Goal: Information Seeking & Learning: Check status

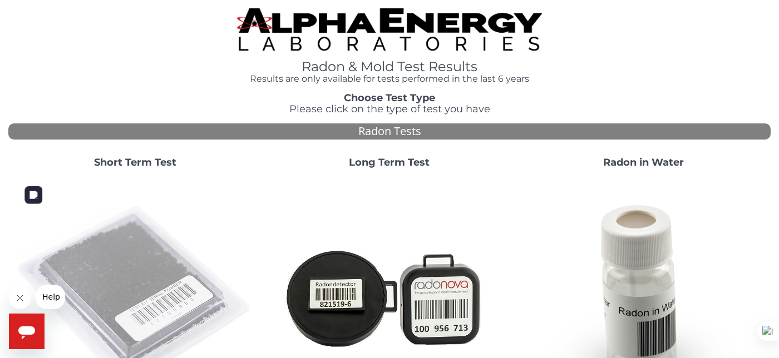
click at [145, 286] on img at bounding box center [135, 296] width 239 height 239
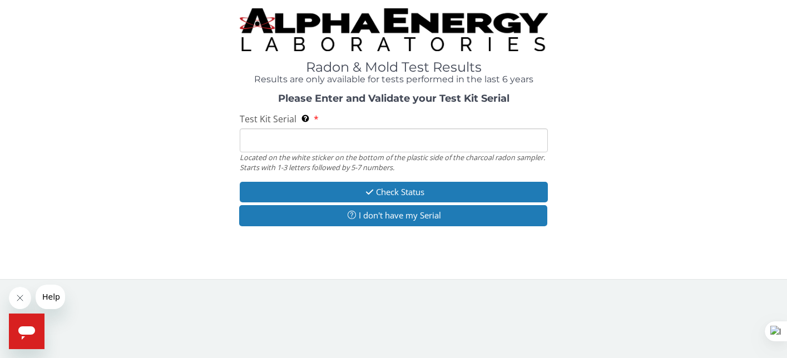
click at [328, 143] on input "Test Kit Serial Located on the white sticker on the bottom of the plastic side …" at bounding box center [394, 140] width 308 height 24
paste input "The [MEDICAL_DATA]"
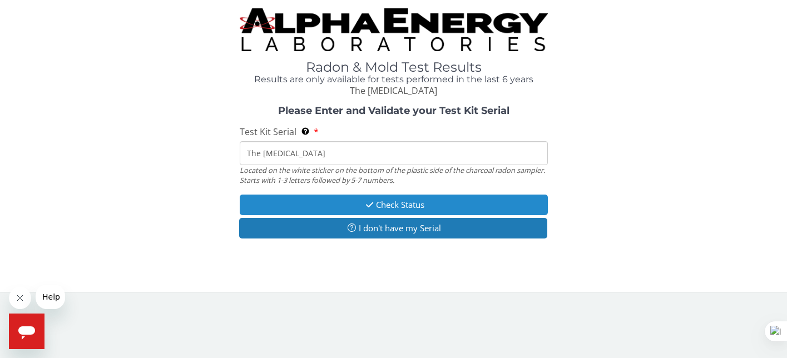
click at [389, 206] on button "Check Status" at bounding box center [394, 205] width 308 height 21
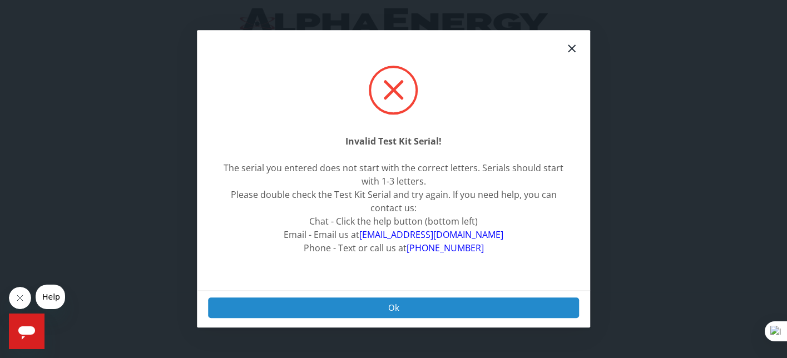
click at [412, 302] on button "Ok" at bounding box center [394, 308] width 372 height 21
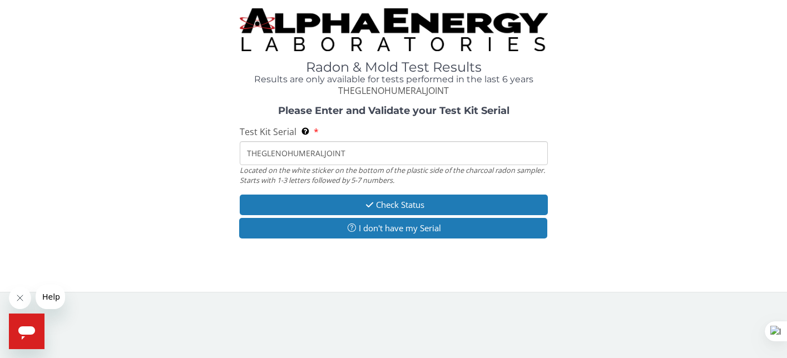
drag, startPoint x: 349, startPoint y: 154, endPoint x: 37, endPoint y: 182, distance: 313.3
click at [37, 182] on div "Please Enter and Validate your Test Kit Serial Test Kit Serial Located on the w…" at bounding box center [393, 174] width 770 height 136
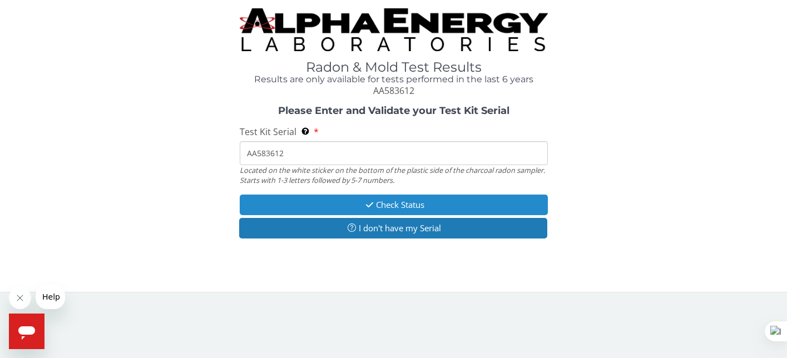
type input "AA583612"
click at [262, 202] on button "Check Status" at bounding box center [394, 205] width 308 height 21
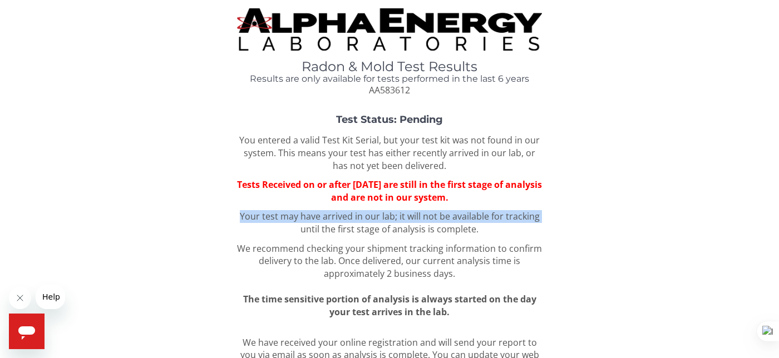
click at [226, 221] on div "Test Status: Pending You entered a valid Test Kit Serial, but your test kit was…" at bounding box center [389, 217] width 762 height 204
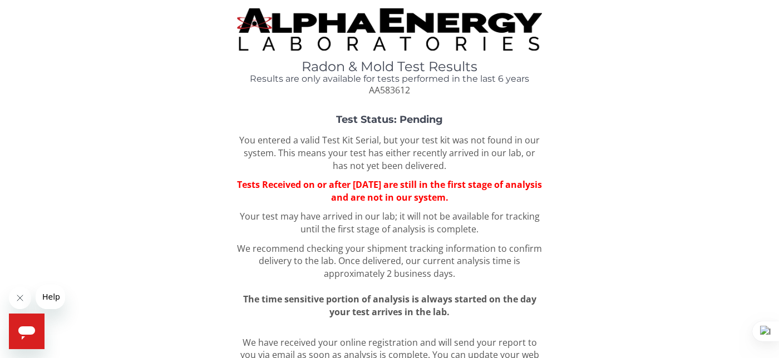
drag, startPoint x: 226, startPoint y: 221, endPoint x: 204, endPoint y: 202, distance: 29.1
drag, startPoint x: 204, startPoint y: 202, endPoint x: 308, endPoint y: 229, distance: 106.8
click at [308, 229] on p "Your test may have arrived in our lab; it will not be available for tracking un…" at bounding box center [389, 223] width 305 height 26
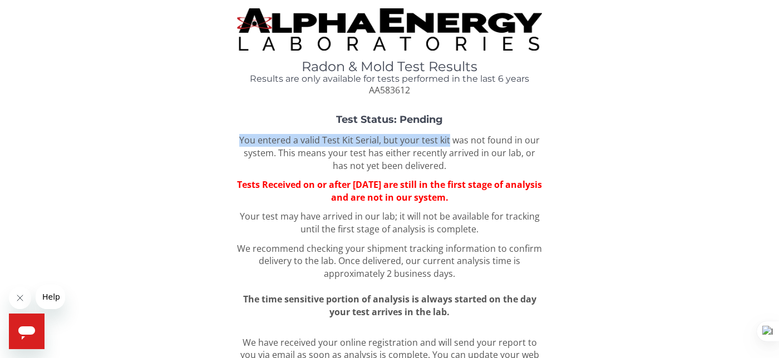
click at [450, 128] on div "Test Status: Pending You entered a valid Test Kit Serial, but your test kit was…" at bounding box center [389, 217] width 762 height 204
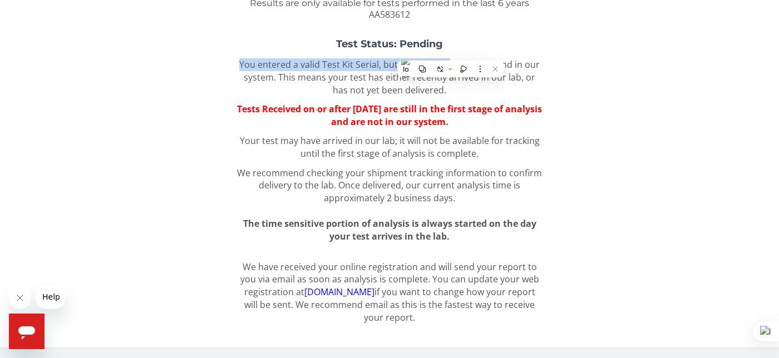
scroll to position [76, 0]
click at [330, 289] on link "[DOMAIN_NAME]" at bounding box center [339, 292] width 70 height 12
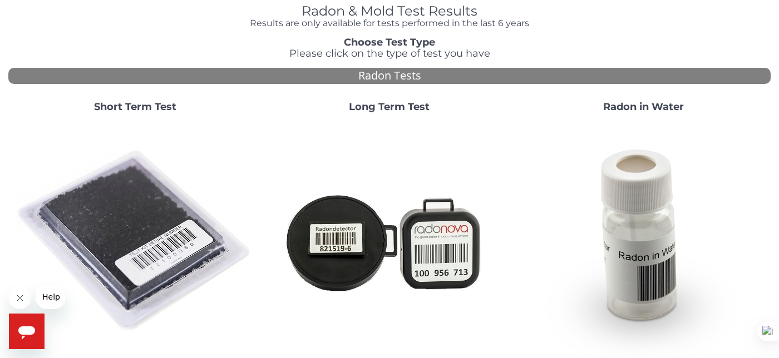
scroll to position [56, 0]
click at [187, 329] on img at bounding box center [135, 241] width 239 height 239
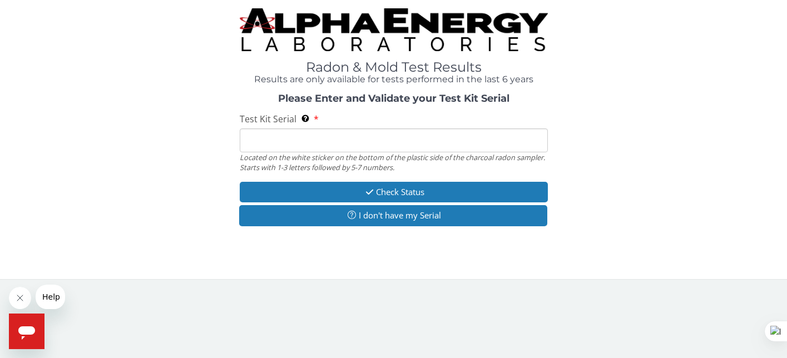
click at [272, 147] on input "Test Kit Serial Located on the white sticker on the bottom of the plastic side …" at bounding box center [394, 140] width 308 height 24
type input "AA583612"
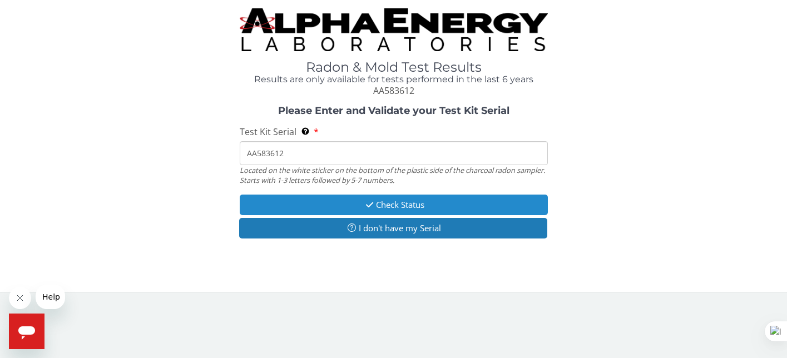
click at [359, 205] on button "Check Status" at bounding box center [394, 205] width 308 height 21
